Goal: Find specific page/section: Find specific page/section

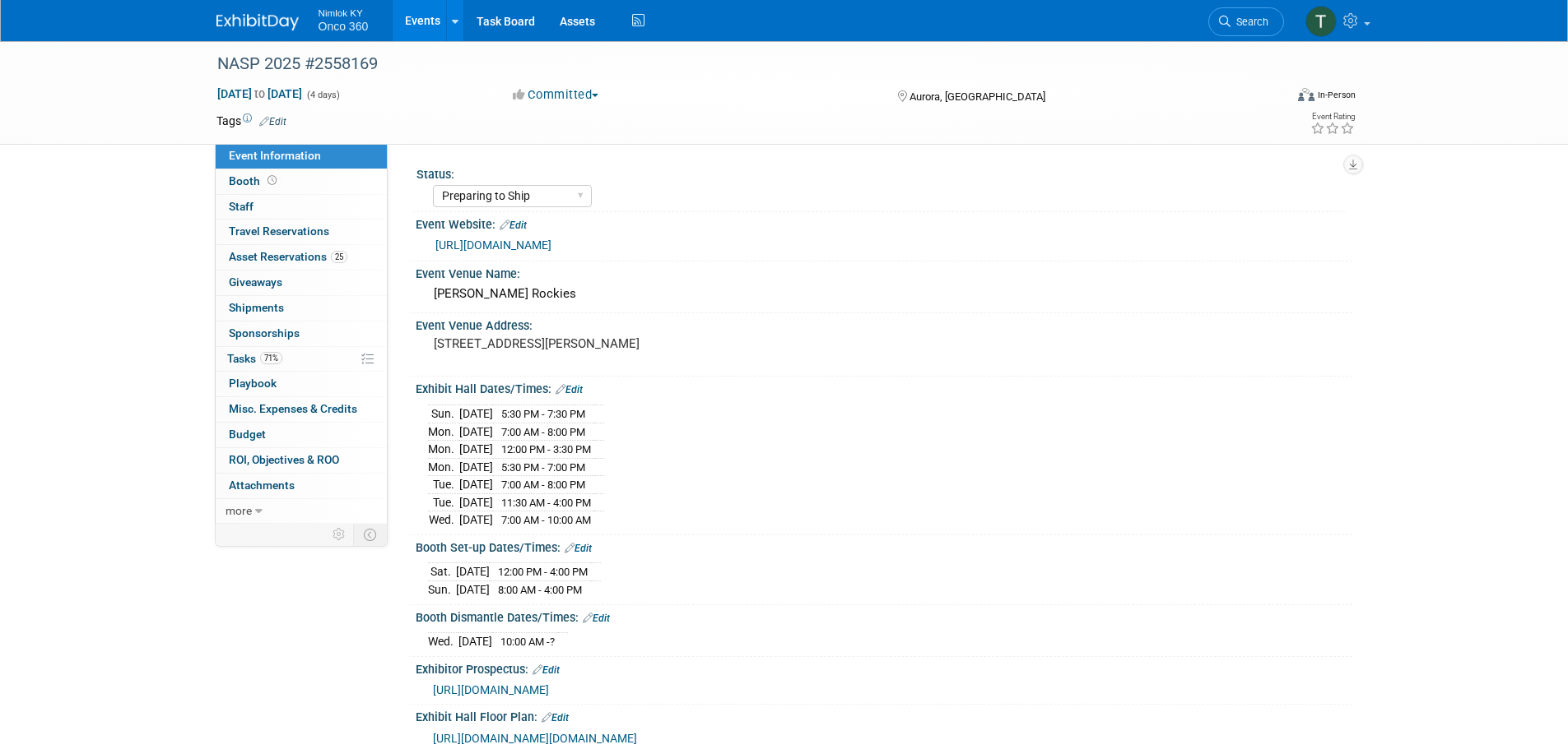
select select "Preparing to Ship"
click at [573, 18] on link "Assets" at bounding box center [577, 20] width 60 height 41
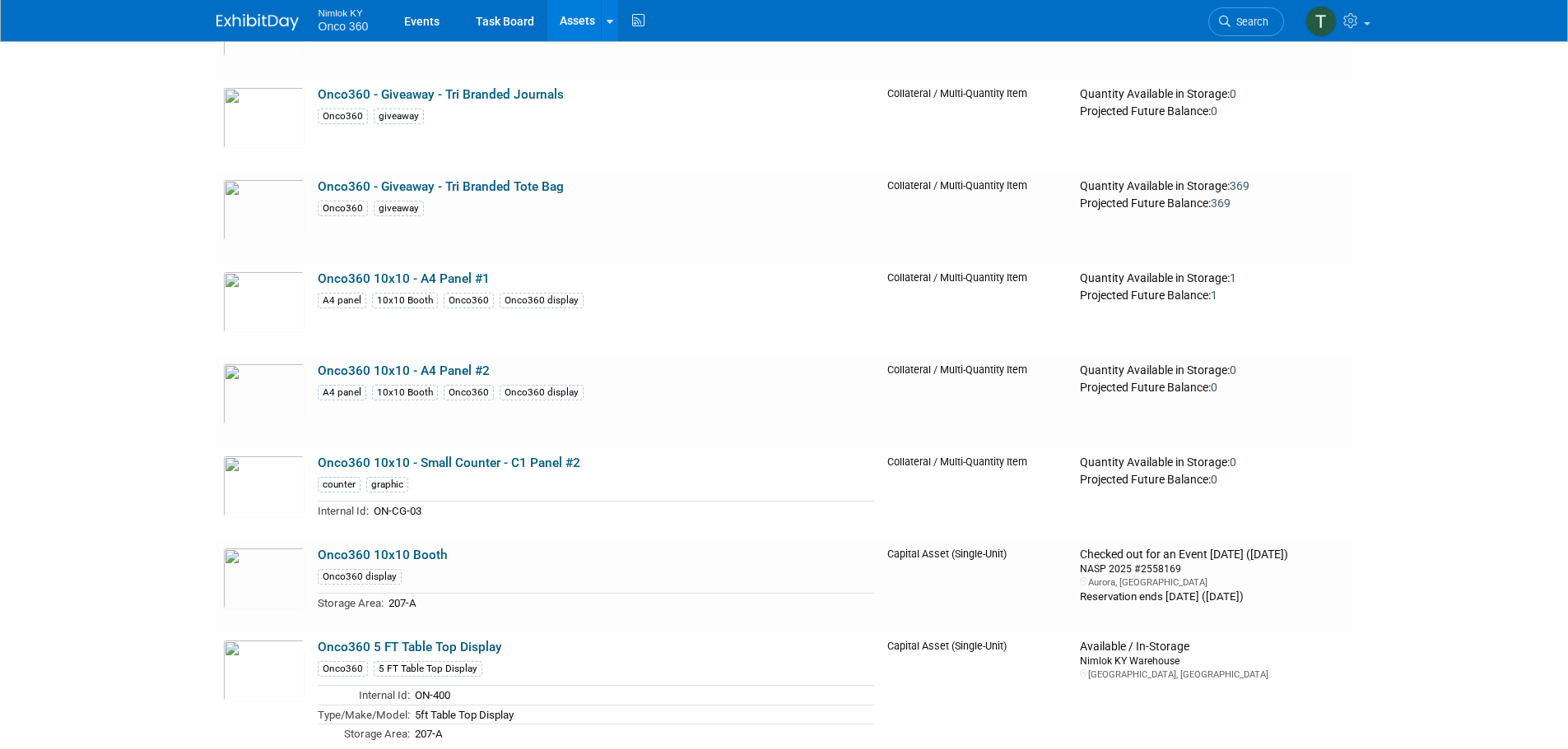
scroll to position [2139, 0]
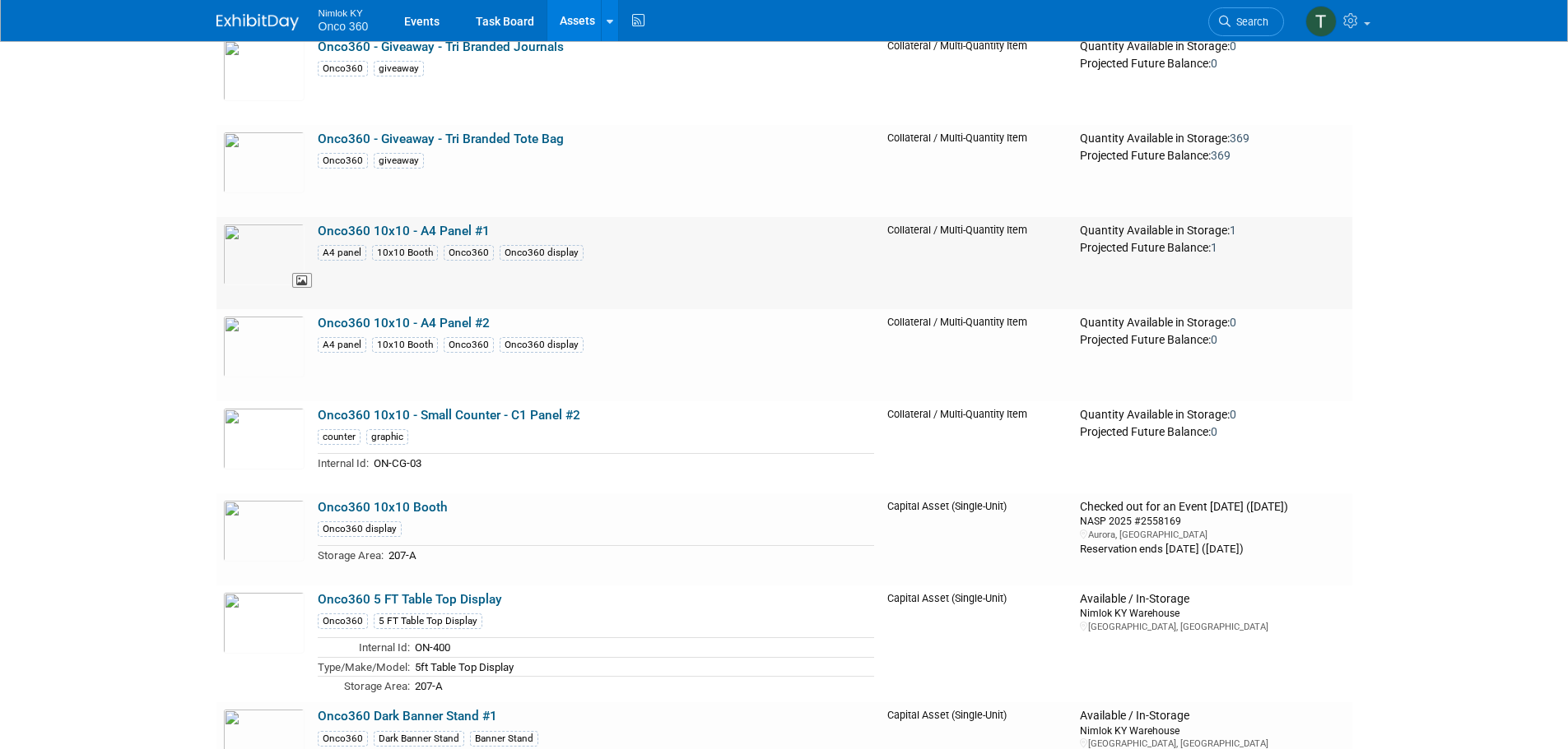
click at [261, 271] on img at bounding box center [263, 254] width 81 height 62
click at [257, 357] on img at bounding box center [263, 346] width 81 height 62
